Goal: Communication & Community: Answer question/provide support

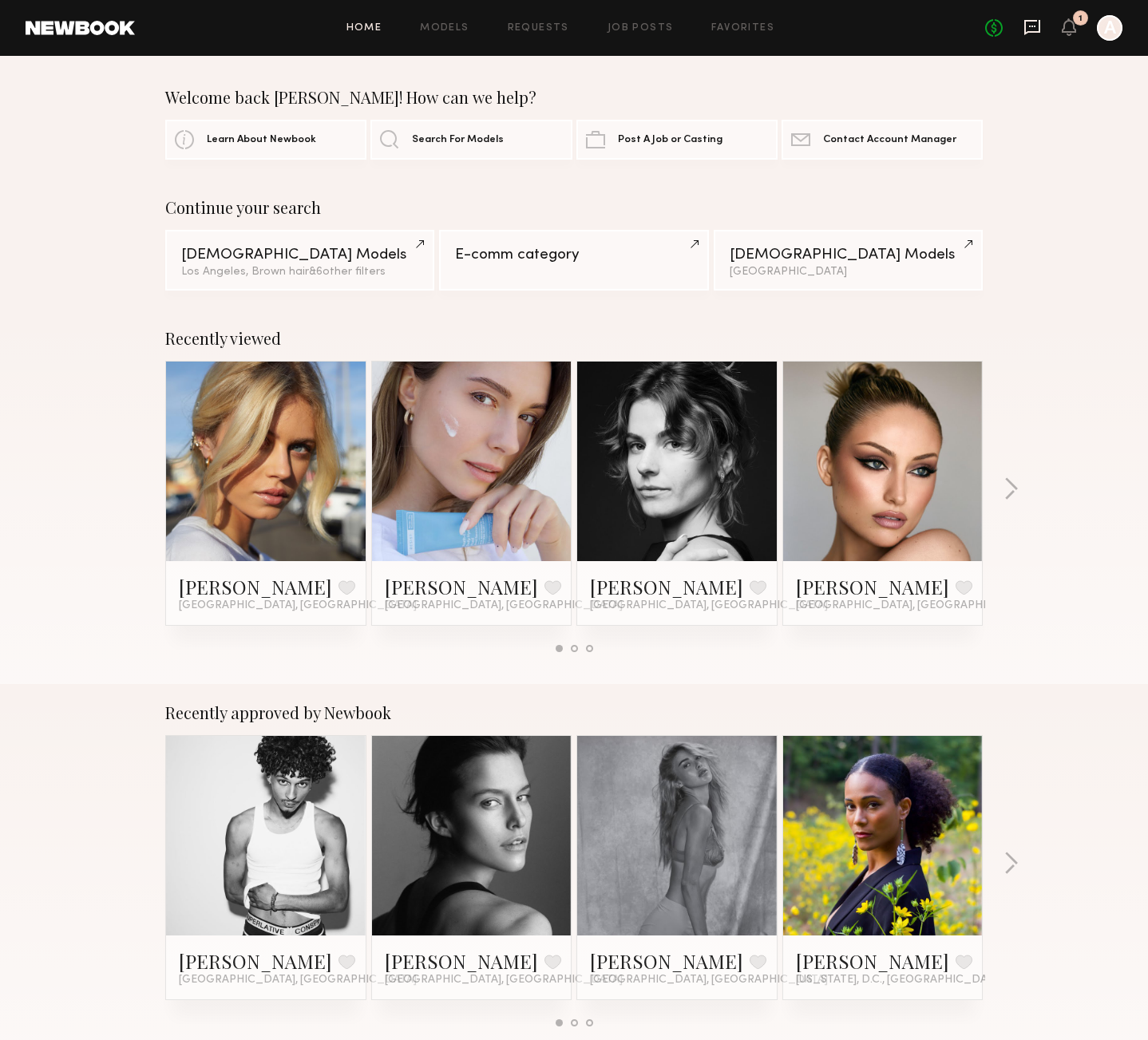
click at [1030, 22] on icon at bounding box center [1032, 27] width 17 height 17
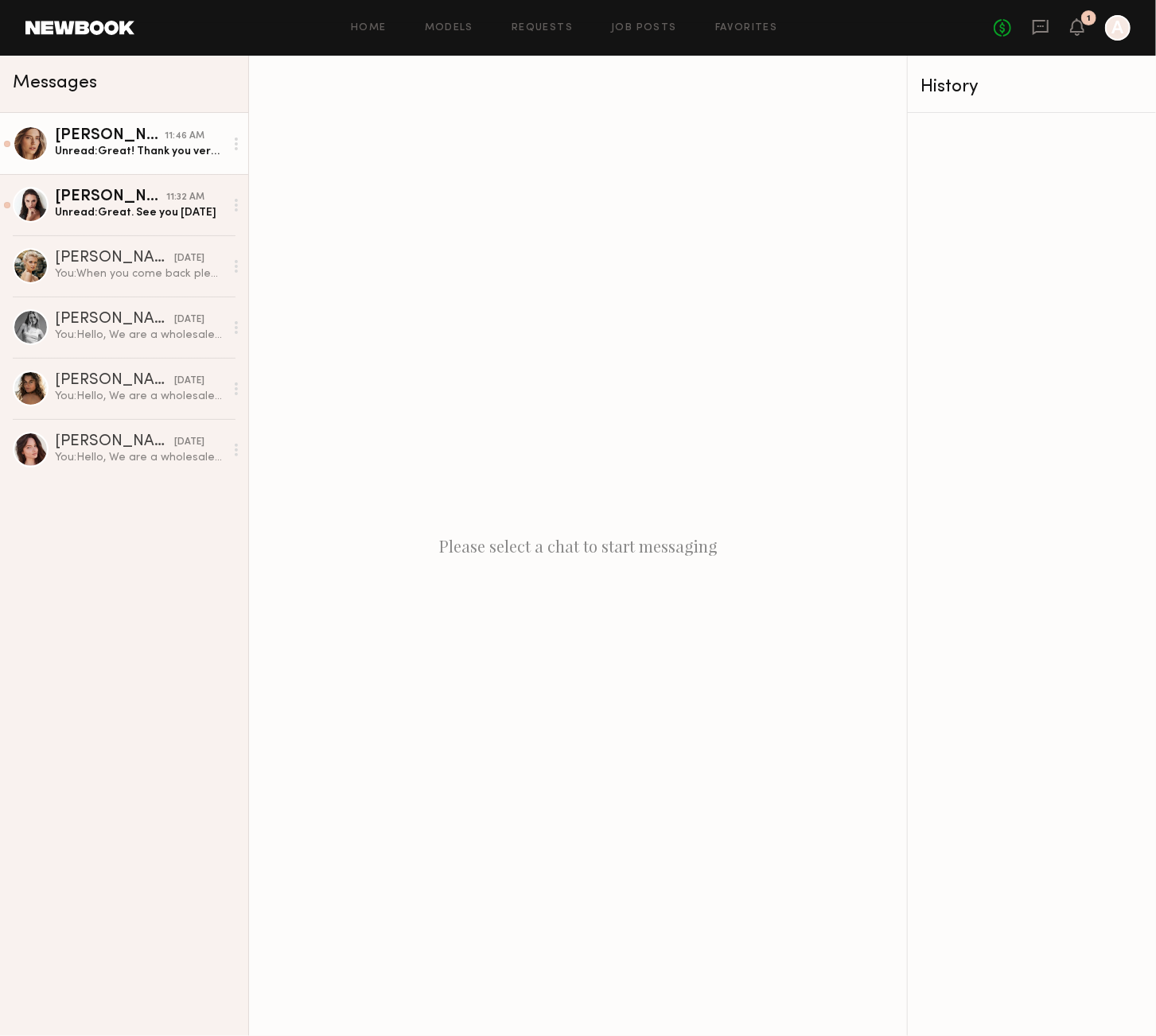
click at [154, 165] on link "[PERSON_NAME] 11:46 AM Unread: Great! Thank you very much! I’ll see you [DATE]:)" at bounding box center [124, 143] width 248 height 61
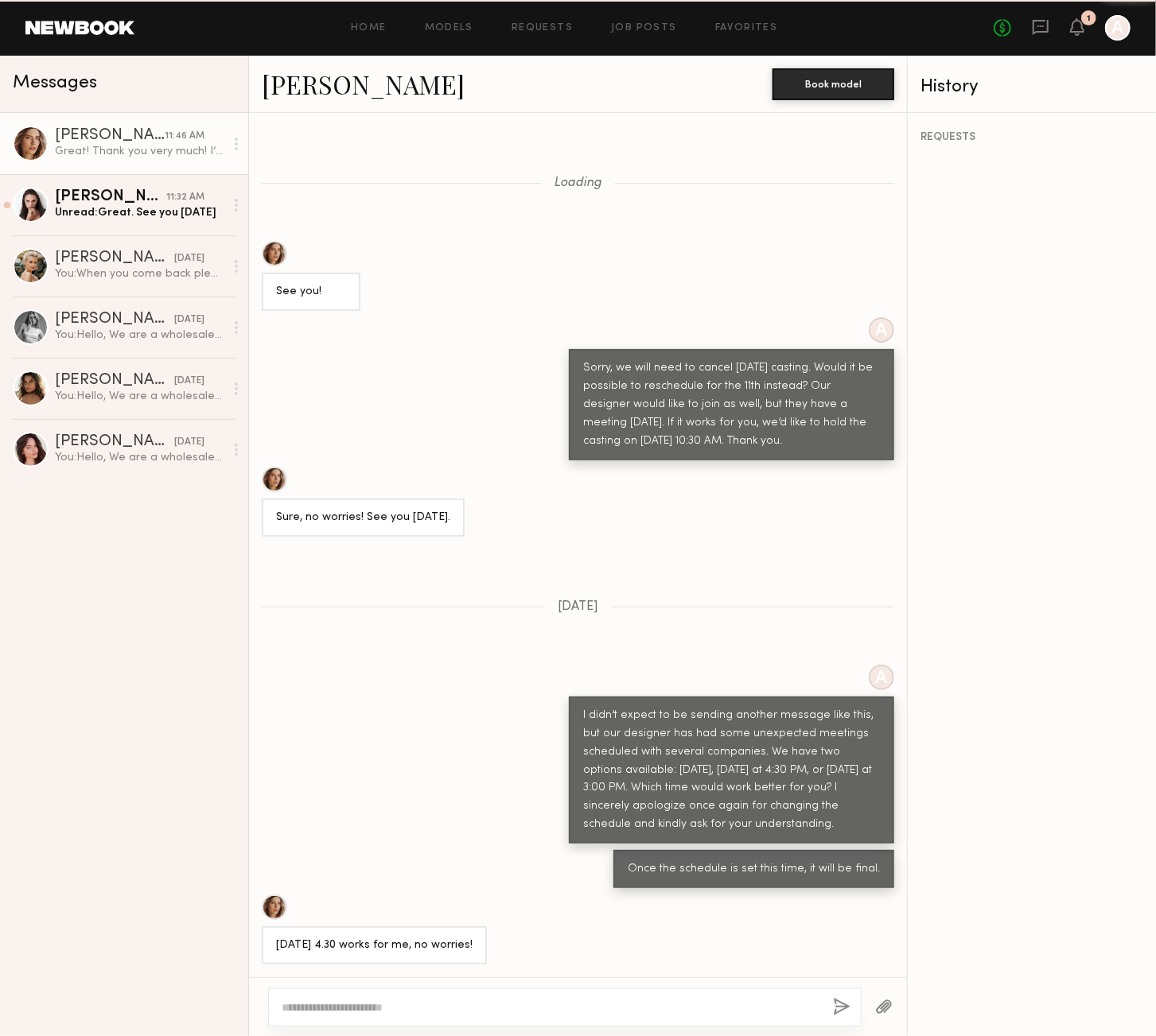
scroll to position [482, 0]
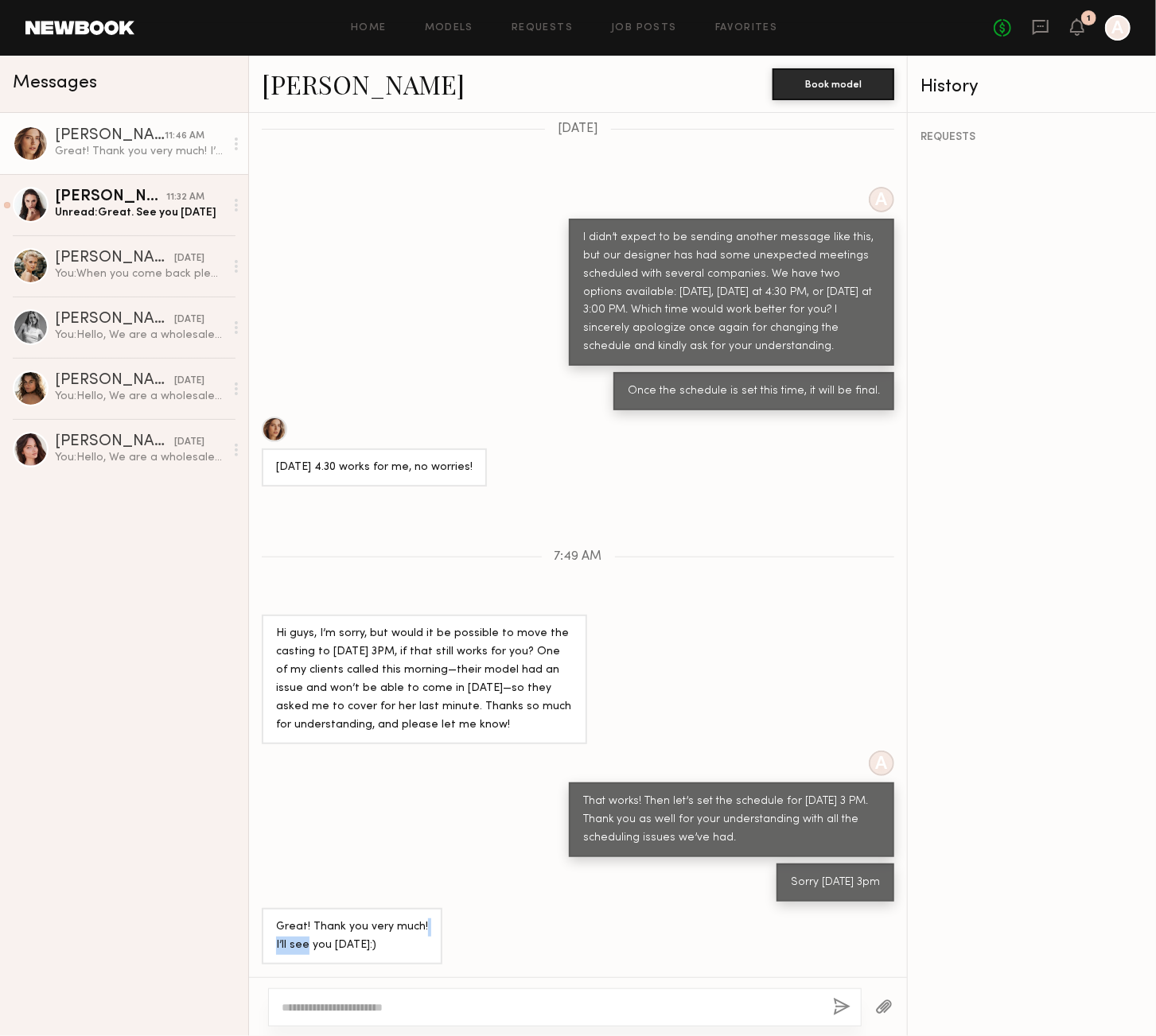
drag, startPoint x: 307, startPoint y: 938, endPoint x: 470, endPoint y: 935, distance: 163.0
click at [470, 935] on div "Great! Thank you very much! I’ll see you [DATE]:)" at bounding box center [578, 937] width 658 height 57
click at [270, 929] on div "Great! Thank you very much! I’ll see you [DATE]:)" at bounding box center [352, 937] width 181 height 57
drag, startPoint x: 301, startPoint y: 928, endPoint x: 419, endPoint y: 936, distance: 118.3
click at [418, 936] on div "Great! Thank you very much! I’ll see you [DATE]:)" at bounding box center [352, 937] width 152 height 36
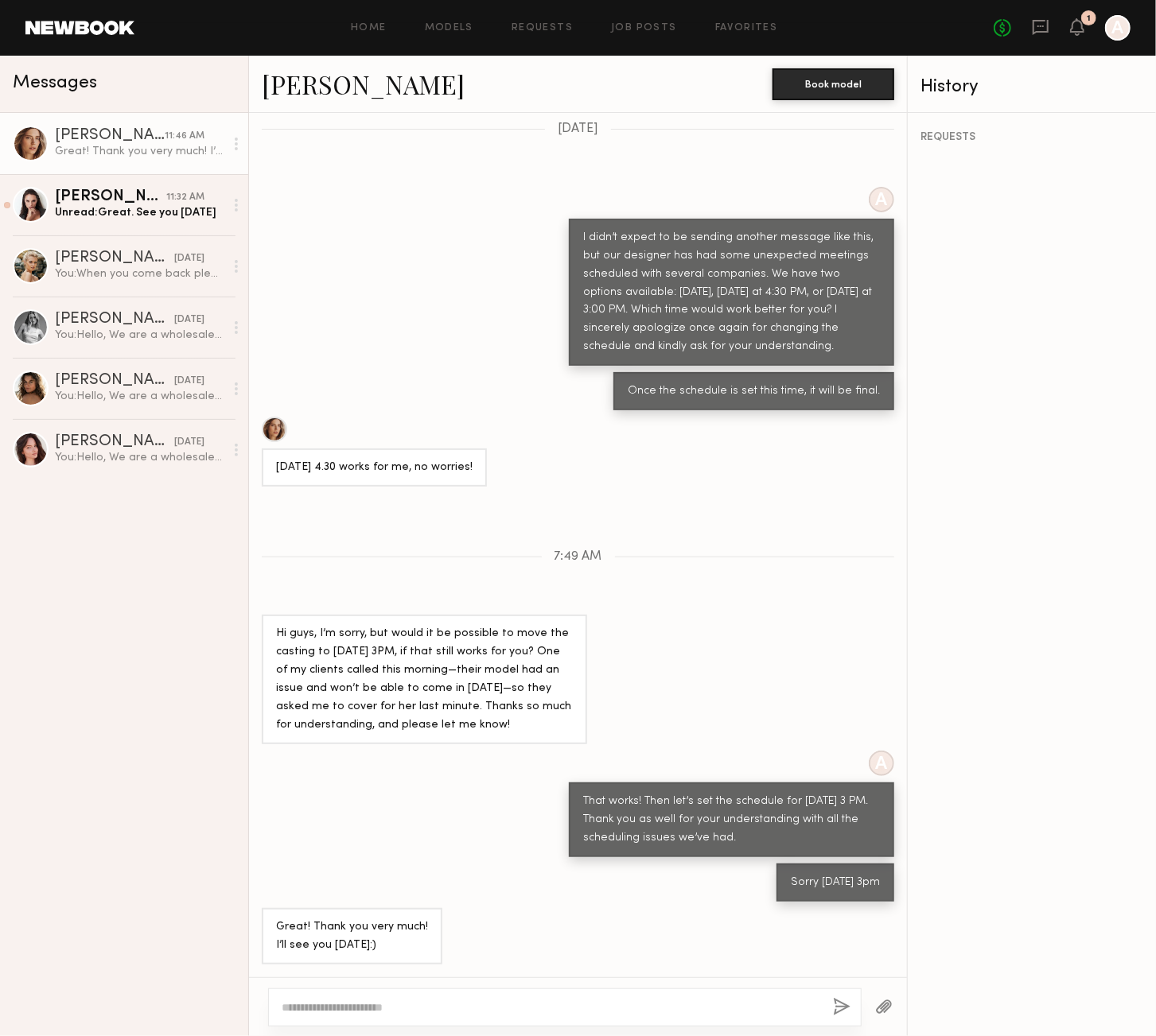
click at [415, 946] on div "Great! Thank you very much! I’ll see you [DATE]:)" at bounding box center [352, 937] width 152 height 36
drag, startPoint x: 289, startPoint y: 948, endPoint x: 487, endPoint y: 938, distance: 198.3
click at [487, 938] on div "Great! Thank you very much! I’ll see you [DATE]:)" at bounding box center [578, 937] width 658 height 57
click at [366, 941] on div "Great! Thank you very much! I’ll see you [DATE]:)" at bounding box center [352, 937] width 152 height 36
click at [136, 215] on div "Unread: Great. See you [DATE]" at bounding box center [140, 212] width 170 height 16
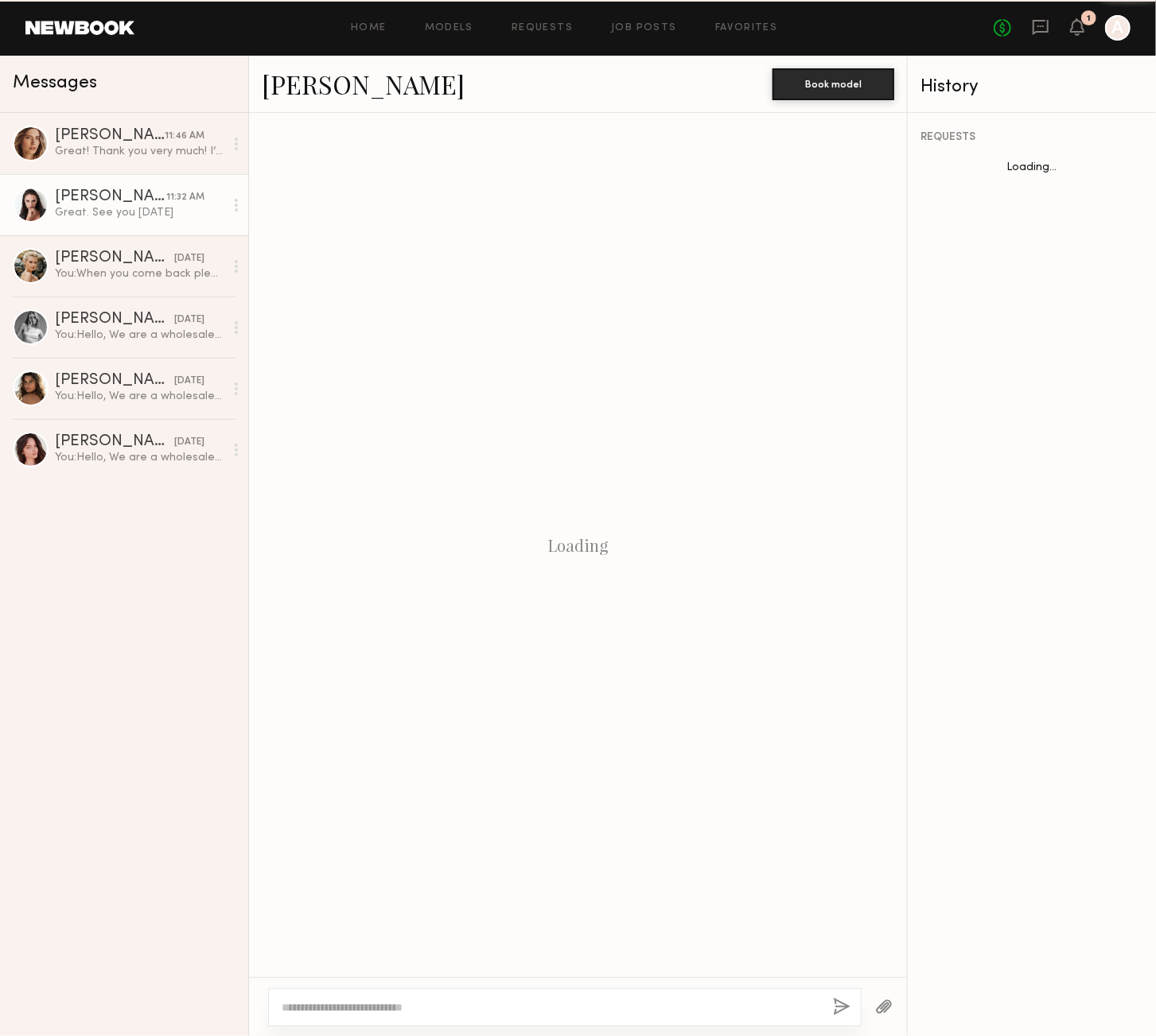
scroll to position [323, 0]
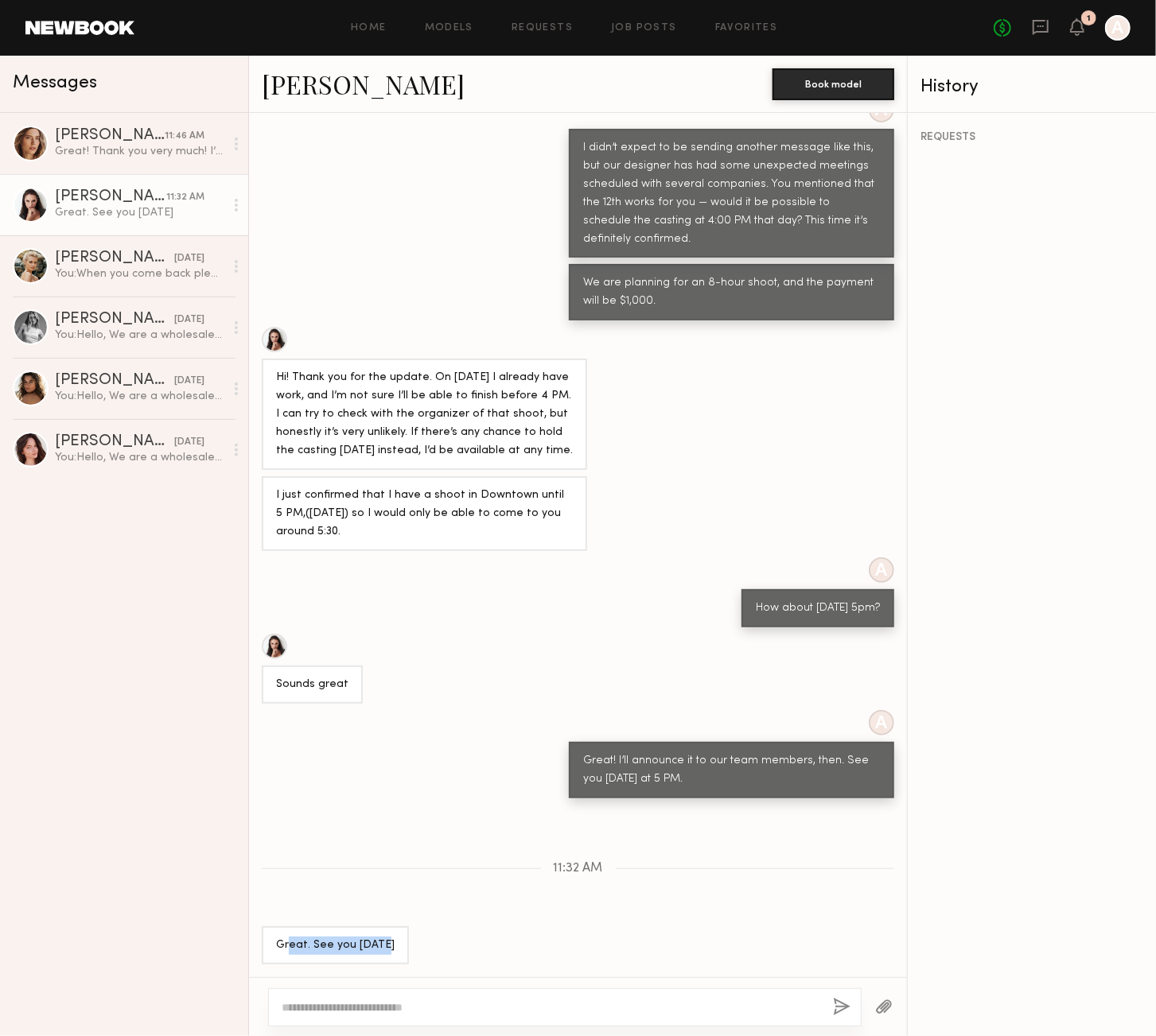
drag, startPoint x: 288, startPoint y: 944, endPoint x: 544, endPoint y: 945, distance: 256.0
click at [544, 945] on div "Great. See you [DATE]" at bounding box center [578, 946] width 658 height 38
click at [427, 1010] on textarea at bounding box center [551, 1007] width 538 height 16
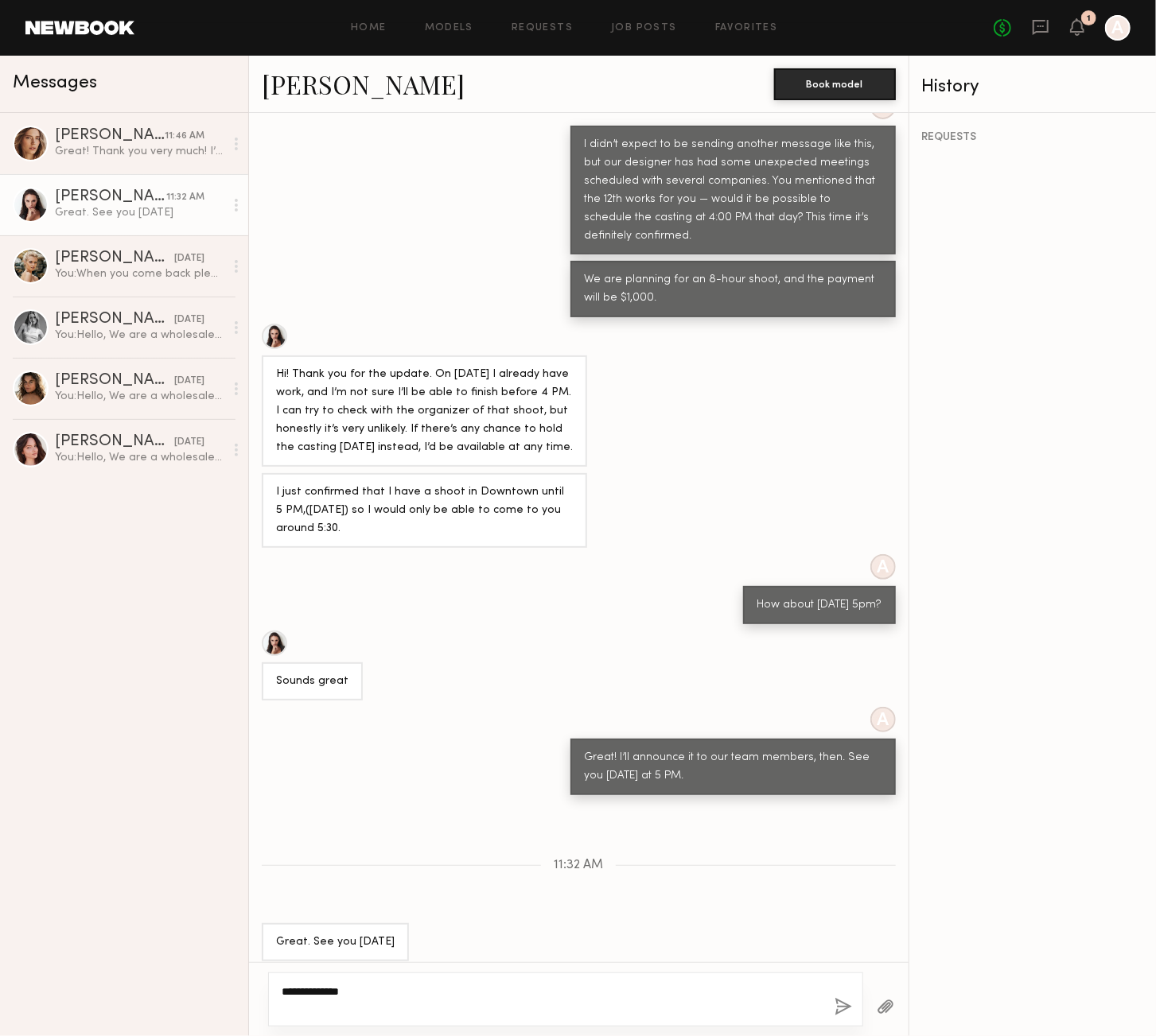
type textarea "**********"
click at [845, 1008] on button "button" at bounding box center [843, 1008] width 17 height 20
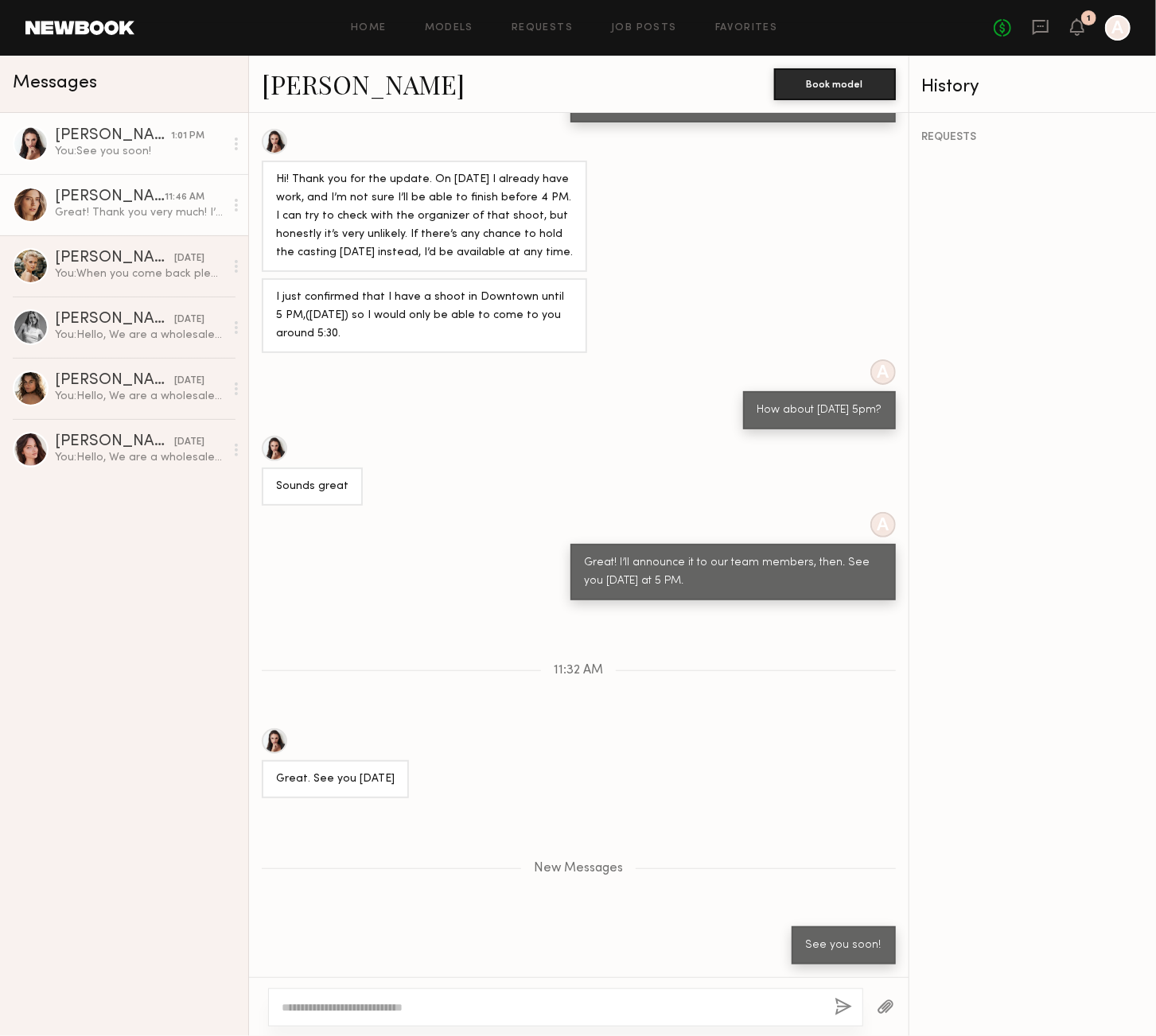
click at [121, 208] on div "Great! Thank you very much! I’ll see you [DATE]:)" at bounding box center [140, 212] width 170 height 16
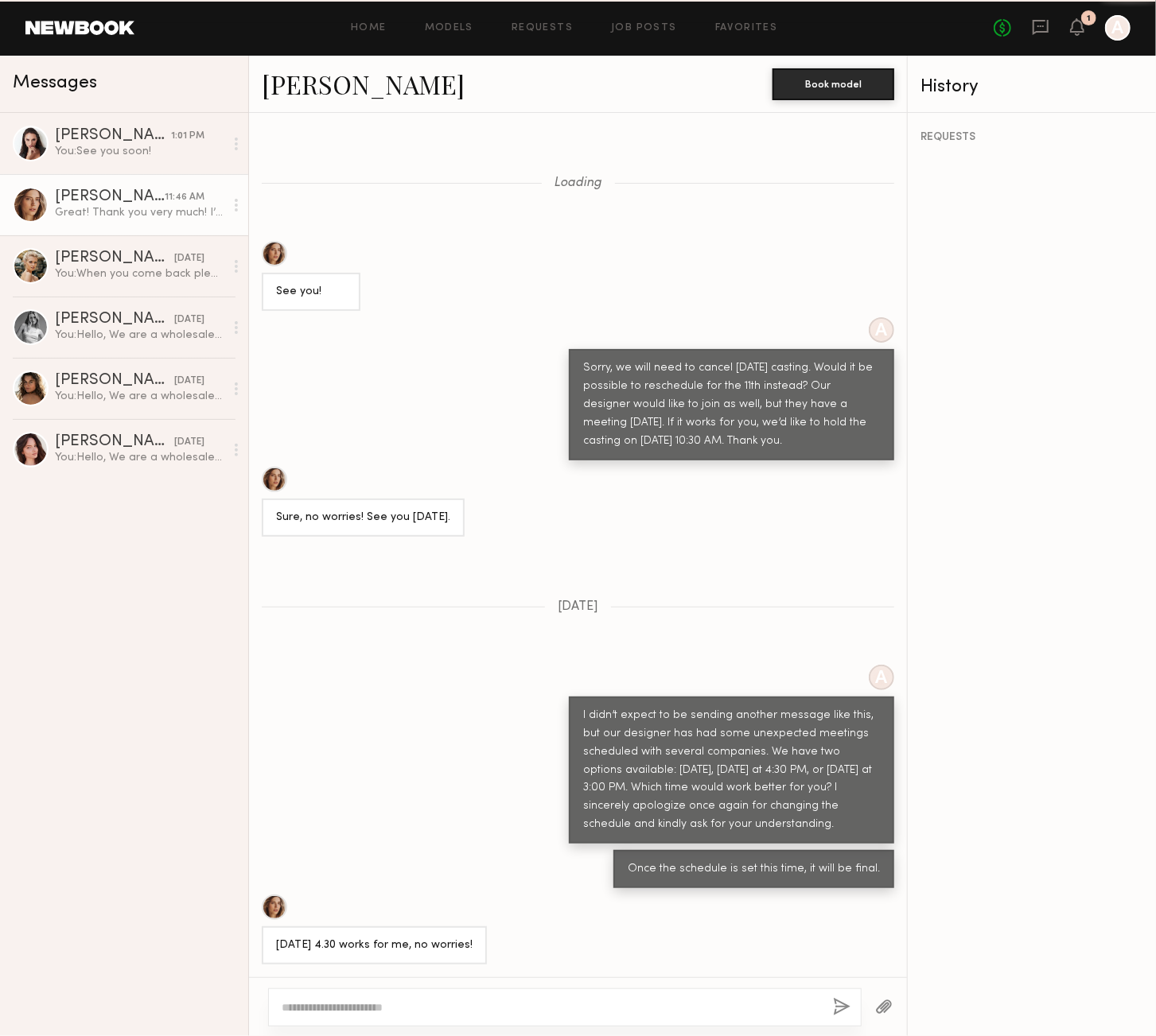
scroll to position [482, 0]
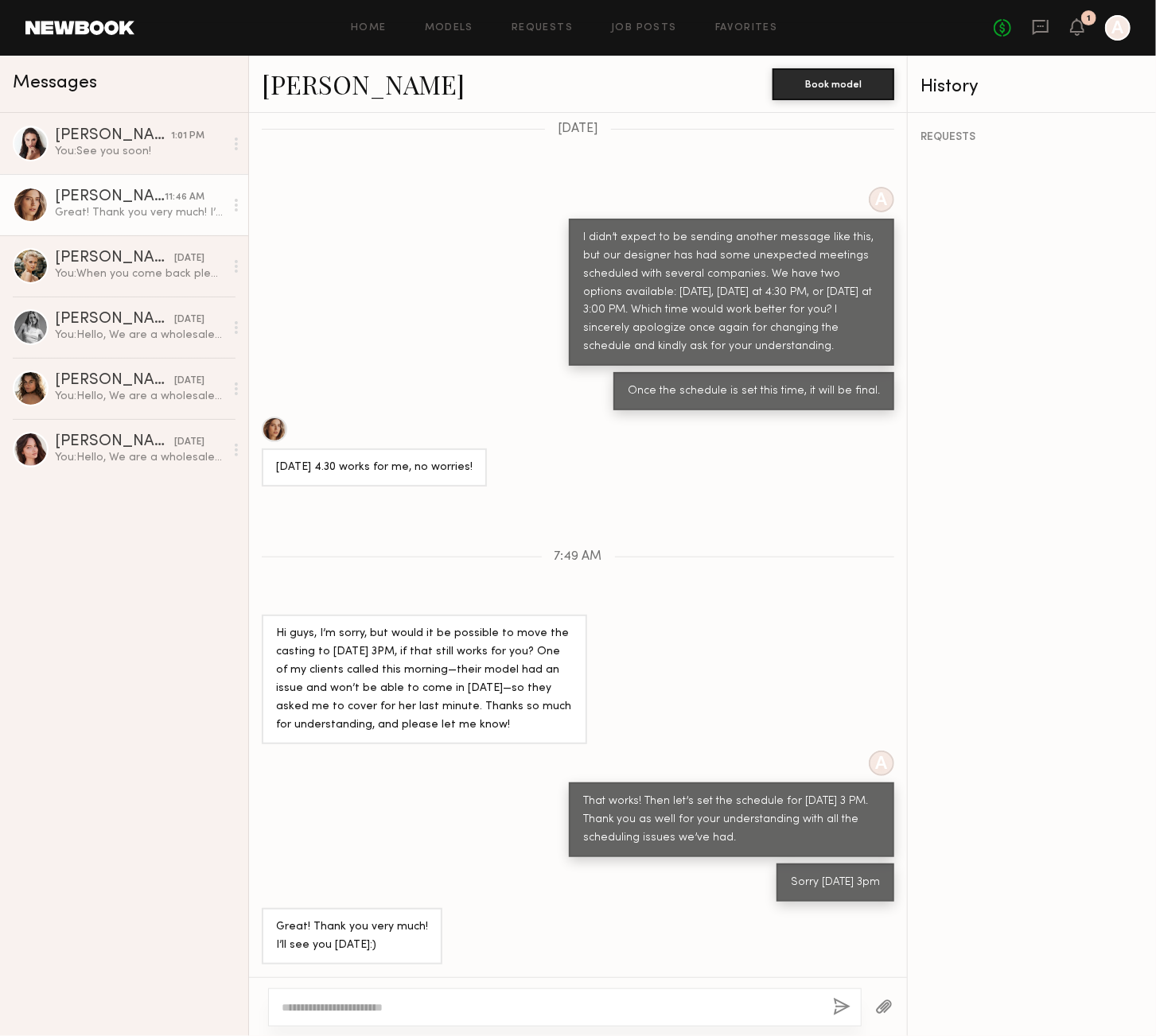
click at [425, 1010] on textarea at bounding box center [551, 1007] width 538 height 16
type textarea "**********"
click at [840, 1012] on button "button" at bounding box center [843, 1008] width 17 height 20
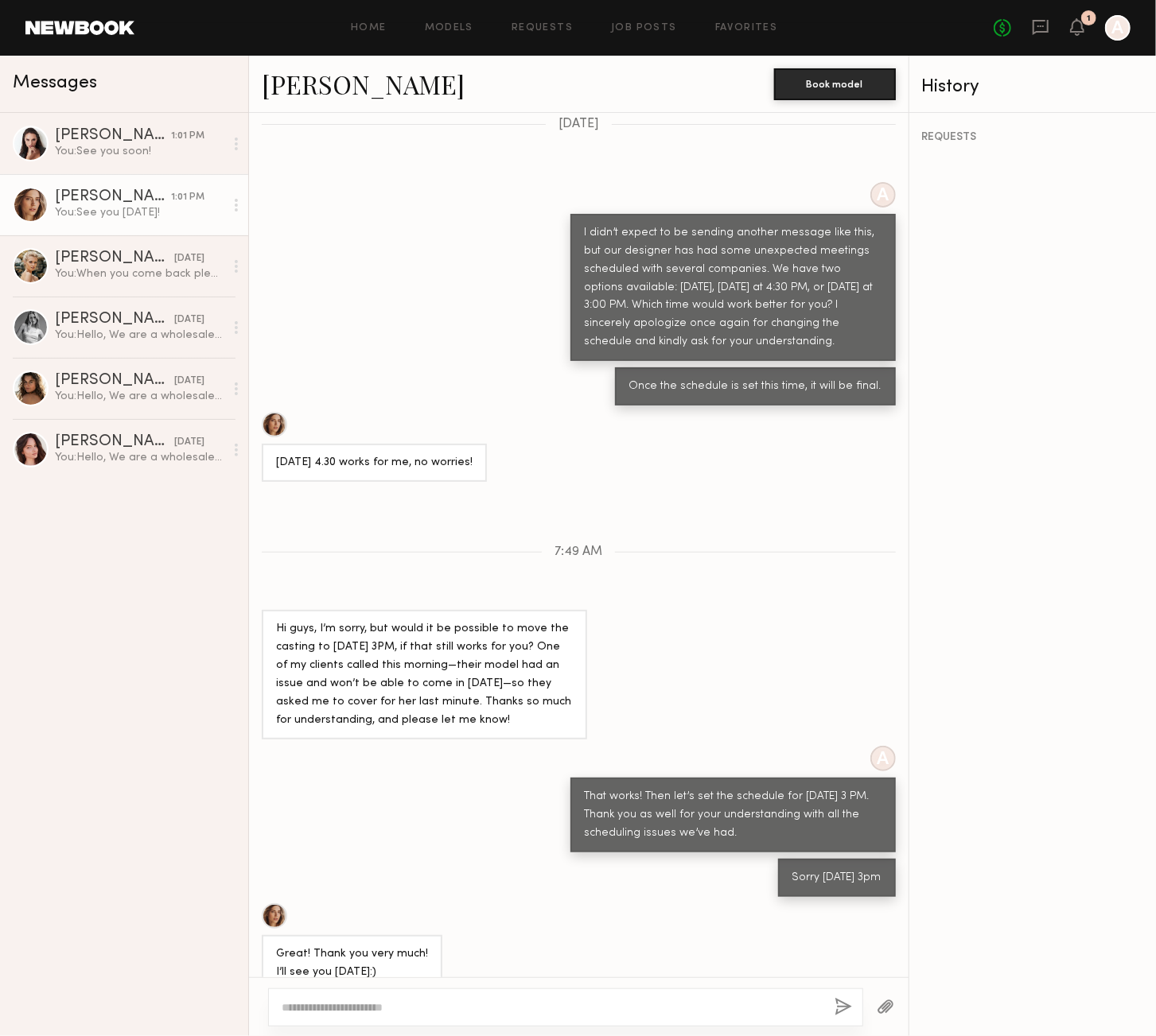
scroll to position [682, 0]
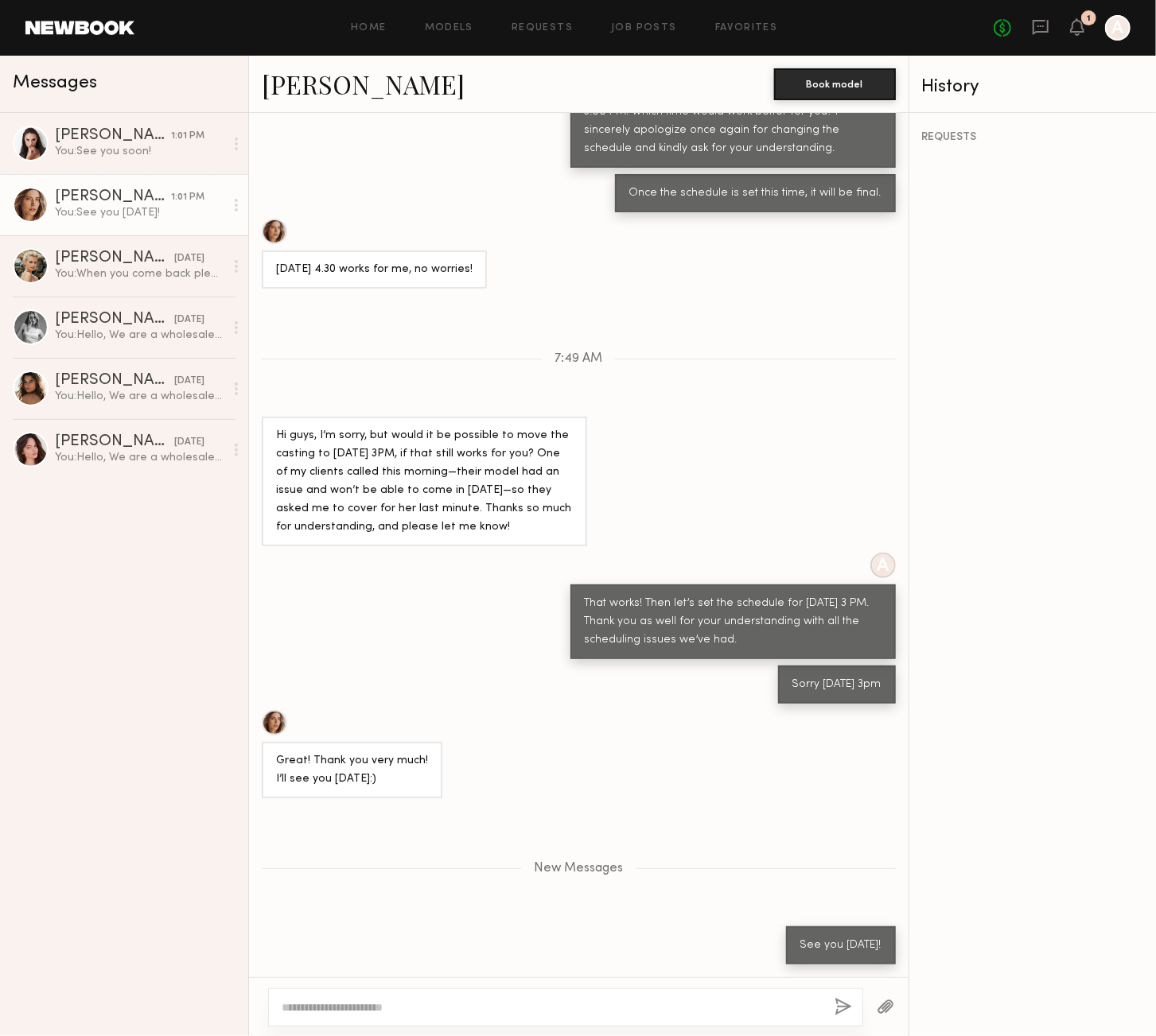
click at [774, 386] on div "Loading See you! A Sorry, we will need to cancel [DATE] casting. Would it be po…" at bounding box center [578, 545] width 660 height 865
